Goal: Task Accomplishment & Management: Use online tool/utility

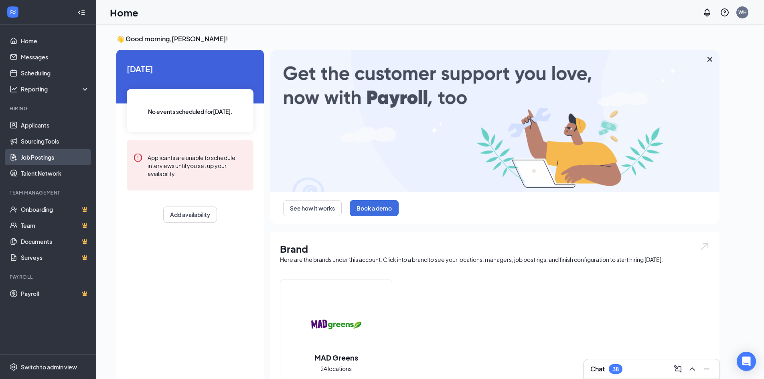
click at [39, 157] on link "Job Postings" at bounding box center [55, 157] width 69 height 16
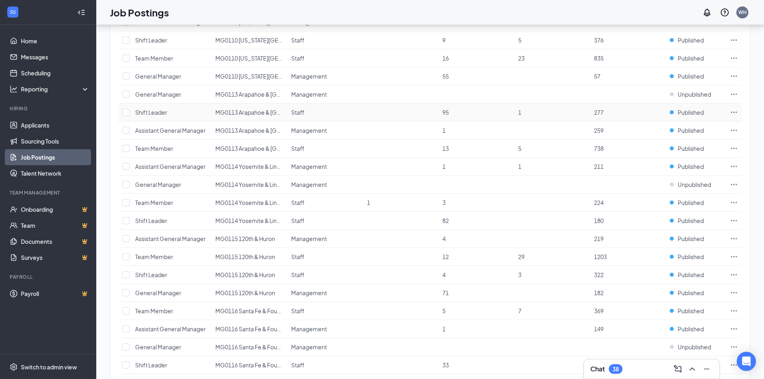
scroll to position [713, 0]
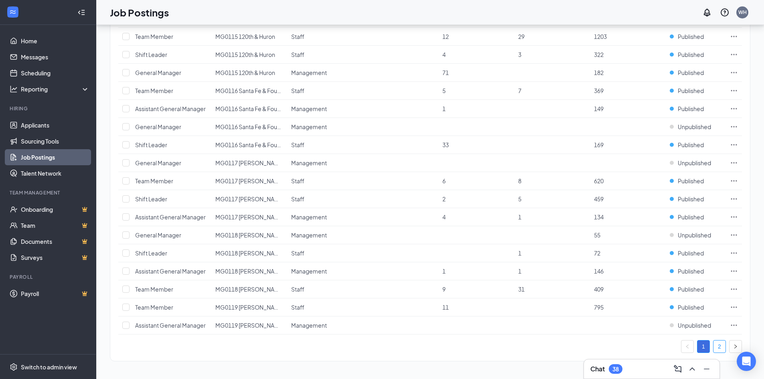
click at [721, 345] on link "2" at bounding box center [720, 347] width 12 height 12
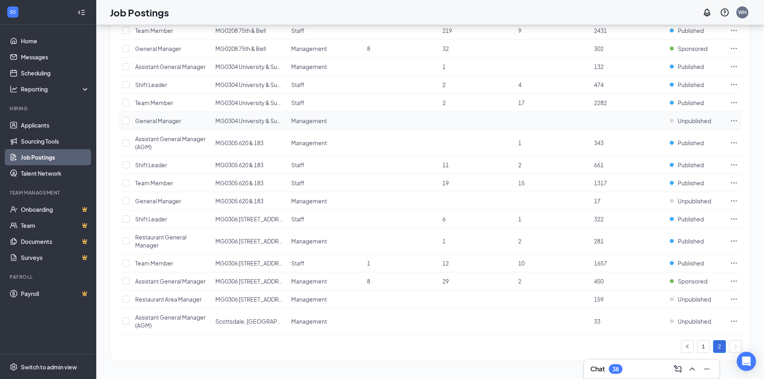
scroll to position [607, 0]
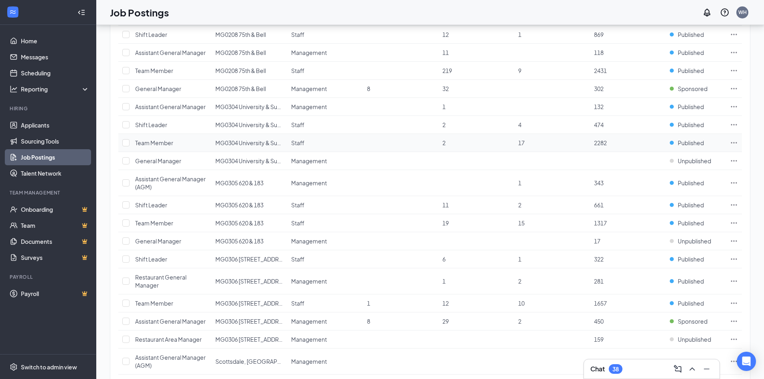
click at [735, 141] on icon "Ellipses" at bounding box center [734, 143] width 8 height 8
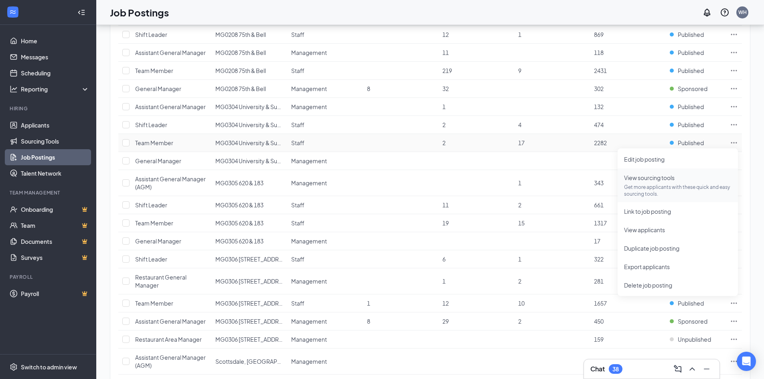
click at [655, 182] on span "View sourcing tools Get more applicants with these quick and easy sourcing tool…" at bounding box center [678, 185] width 108 height 24
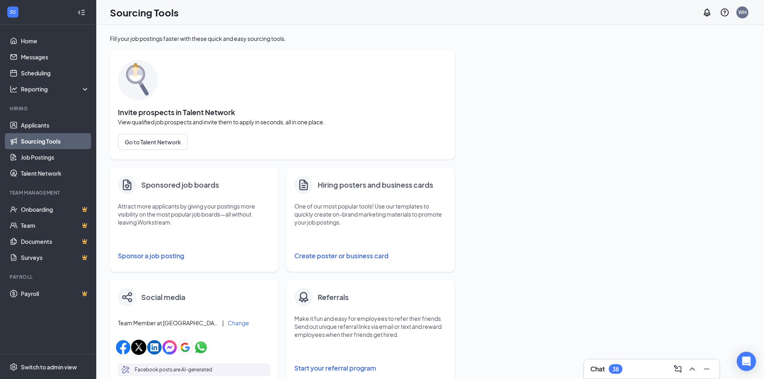
click at [146, 254] on button "Sponsor a job posting" at bounding box center [194, 256] width 152 height 16
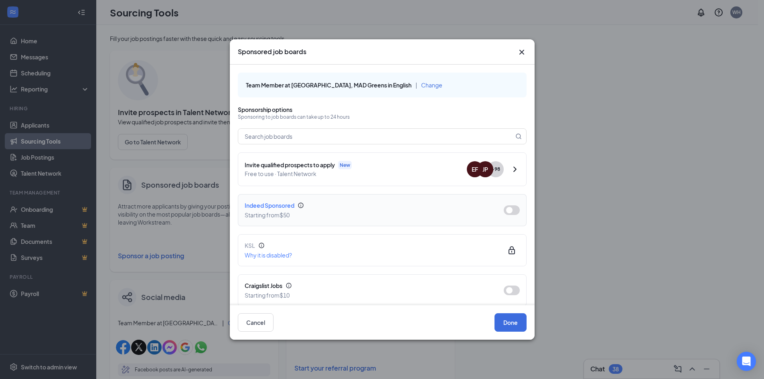
click at [505, 208] on button "button" at bounding box center [512, 210] width 16 height 10
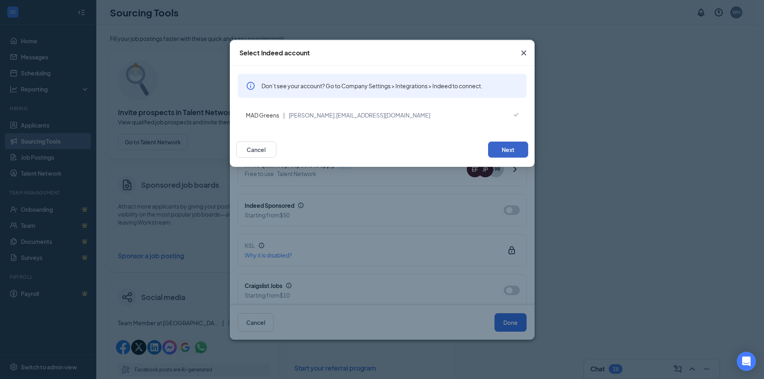
click at [511, 146] on button "Next" at bounding box center [508, 150] width 40 height 16
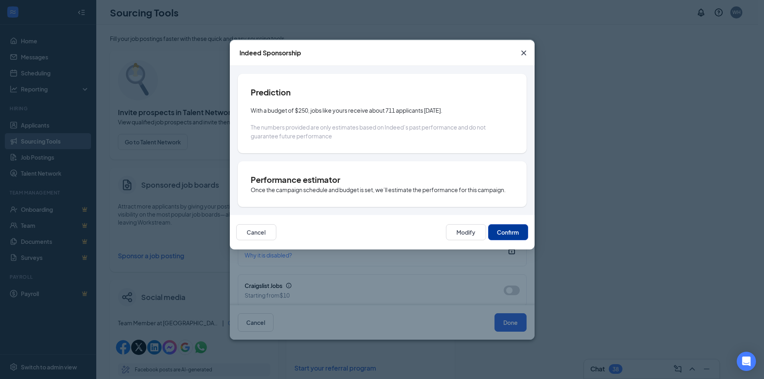
click at [504, 236] on button "Confirm" at bounding box center [508, 232] width 40 height 16
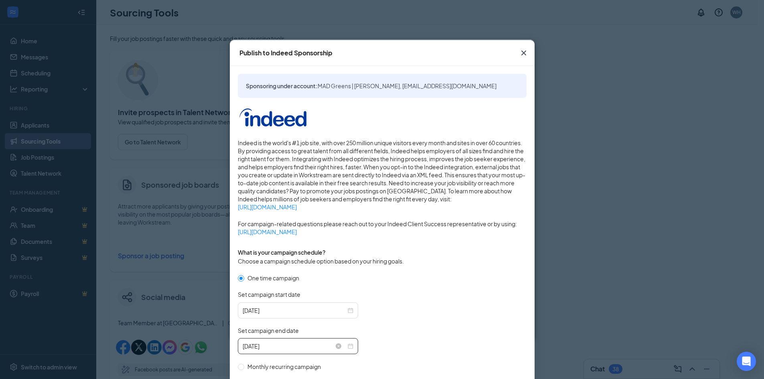
click at [297, 346] on input "[DATE]" at bounding box center [295, 346] width 104 height 9
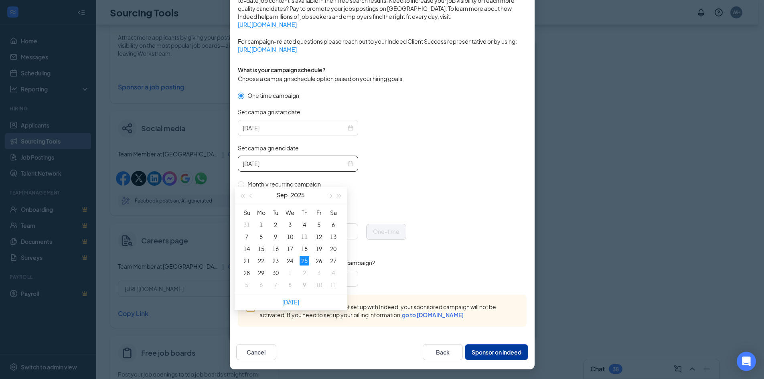
scroll to position [248, 0]
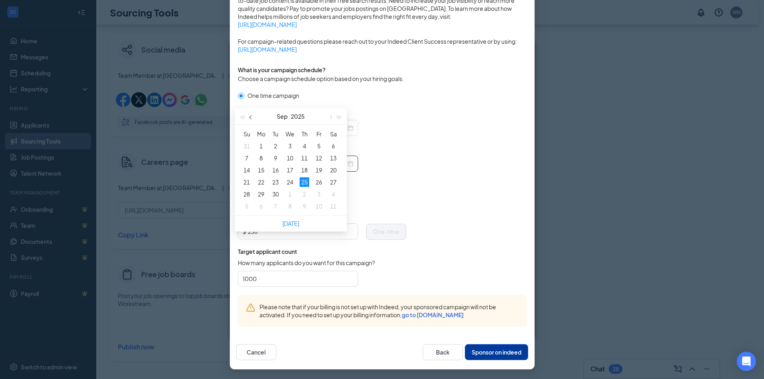
click at [250, 116] on button "button" at bounding box center [251, 116] width 9 height 16
type input "[DATE]"
click at [258, 207] on div "1" at bounding box center [261, 206] width 10 height 10
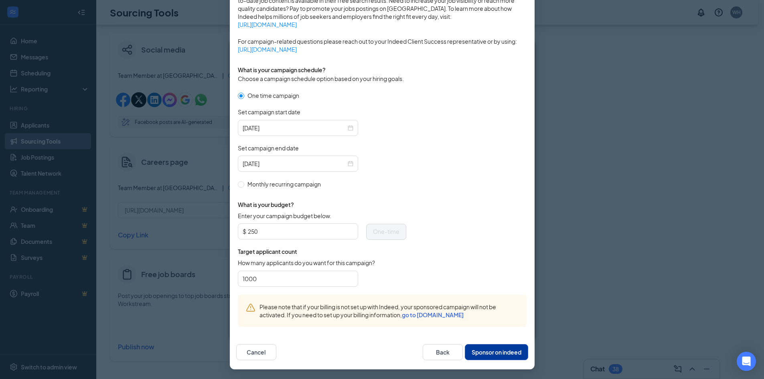
click at [496, 354] on button "Sponsor on indeed" at bounding box center [496, 352] width 63 height 16
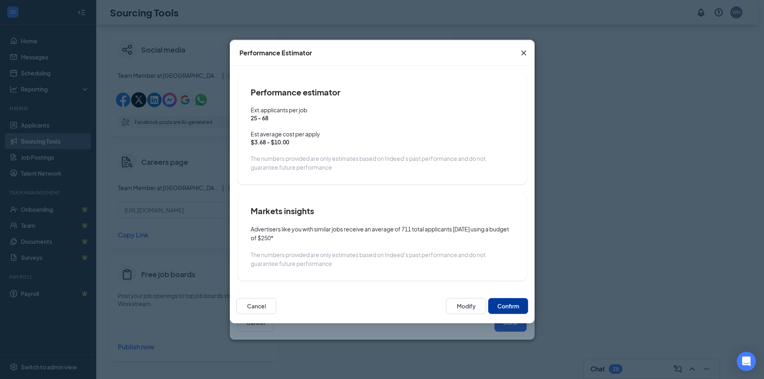
scroll to position [142, 0]
click at [501, 312] on button "Confirm" at bounding box center [508, 306] width 40 height 16
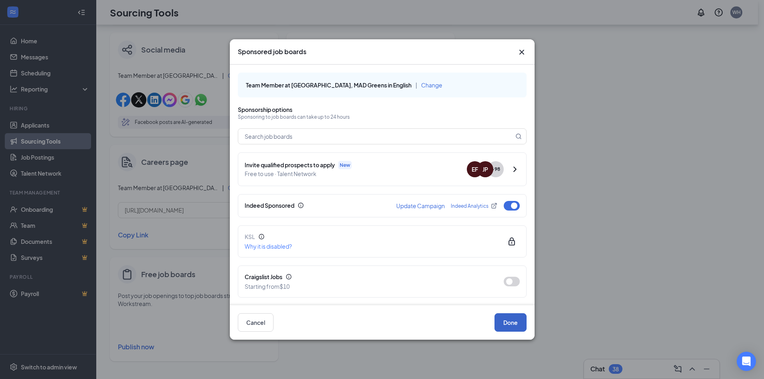
click at [519, 324] on button "Done" at bounding box center [511, 322] width 32 height 18
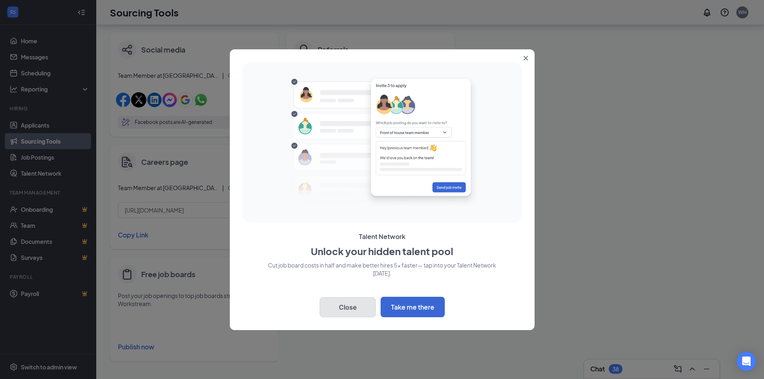
drag, startPoint x: 336, startPoint y: 311, endPoint x: 330, endPoint y: 306, distance: 7.4
click at [336, 311] on button "Close" at bounding box center [348, 307] width 56 height 20
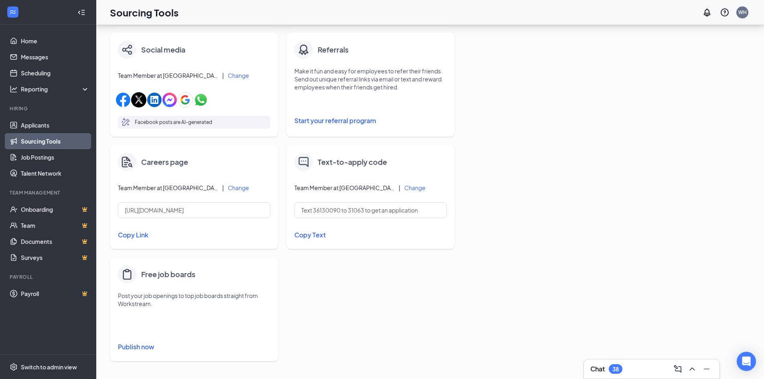
scroll to position [47, 0]
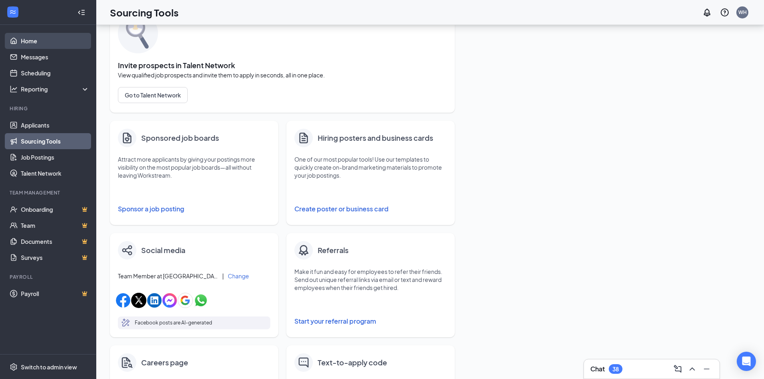
click at [23, 39] on link "Home" at bounding box center [55, 41] width 69 height 16
